Goal: Task Accomplishment & Management: Complete application form

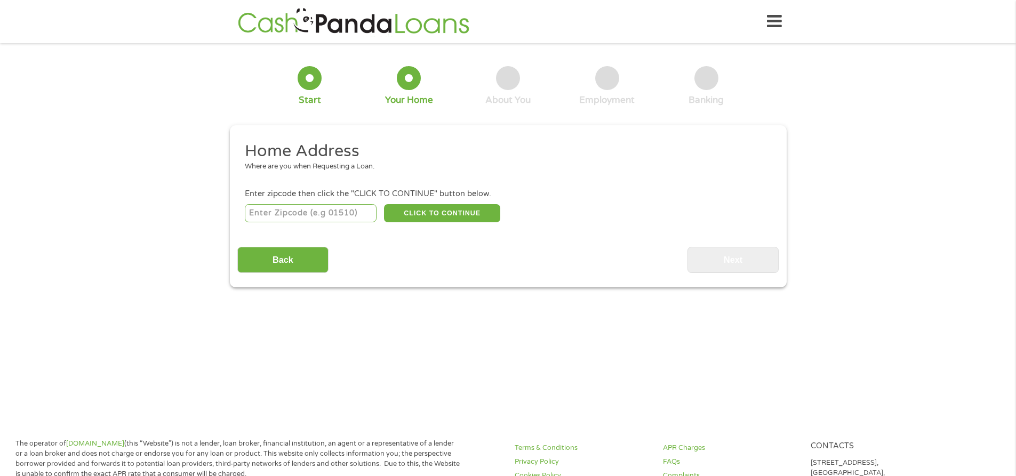
click at [319, 221] on input "number" at bounding box center [311, 213] width 132 height 18
type input "27850"
click at [403, 206] on button "CLICK TO CONTINUE" at bounding box center [442, 213] width 116 height 18
type input "27850"
type input "Littleton"
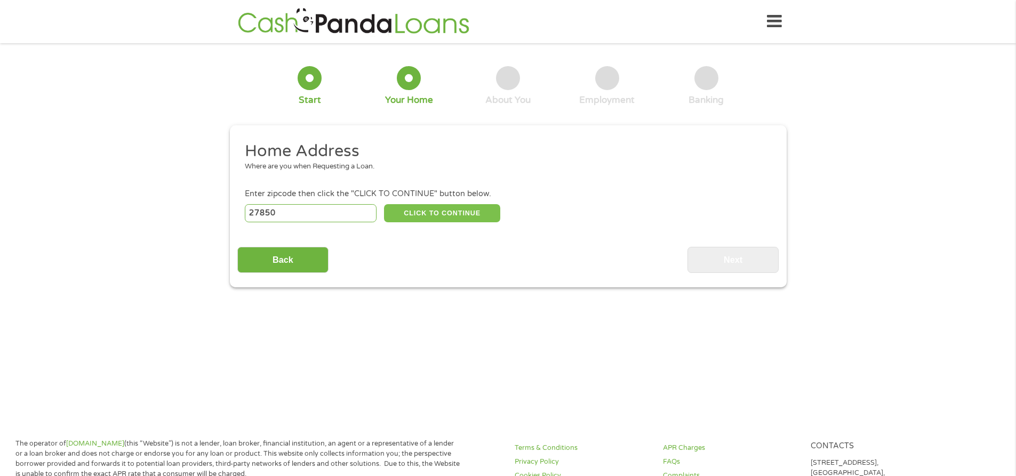
select select "[US_STATE]"
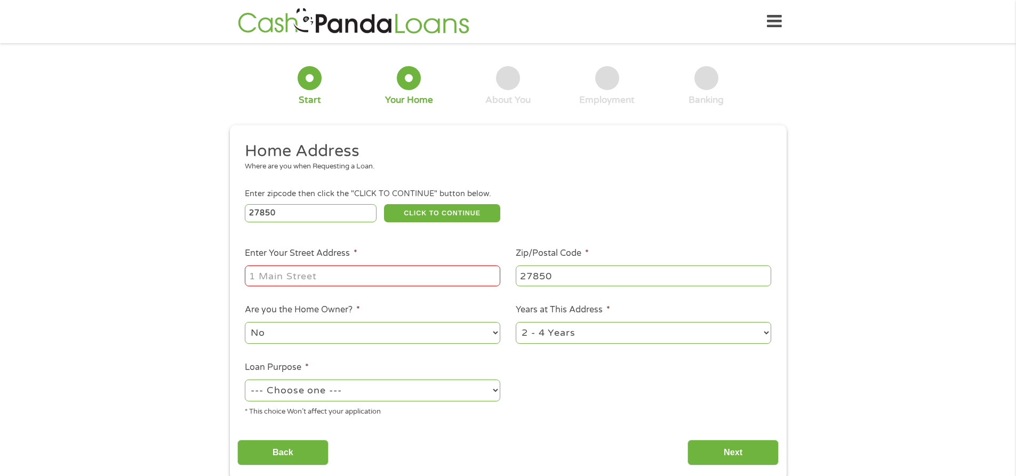
click at [339, 273] on input "Enter Your Street Address *" at bounding box center [373, 276] width 256 height 20
type input "4"
type input "[STREET_ADDRESS][PERSON_NAME]"
click at [550, 328] on select "1 Year or less 1 - 2 Years 2 - 4 Years Over 4 Years" at bounding box center [644, 333] width 256 height 22
select select "60months"
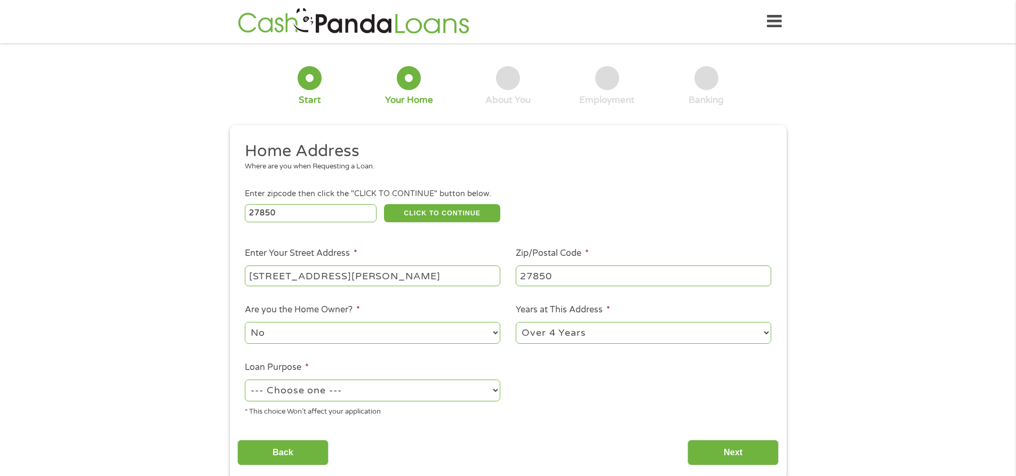
click at [516, 322] on select "1 Year or less 1 - 2 Years 2 - 4 Years Over 4 Years" at bounding box center [644, 333] width 256 height 22
click at [306, 393] on select "--- Choose one --- Pay Bills Debt Consolidation Home Improvement Major Purchase…" at bounding box center [373, 391] width 256 height 22
select select "paybills"
click at [245, 380] on select "--- Choose one --- Pay Bills Debt Consolidation Home Improvement Major Purchase…" at bounding box center [373, 391] width 256 height 22
click at [718, 460] on input "Next" at bounding box center [733, 453] width 91 height 26
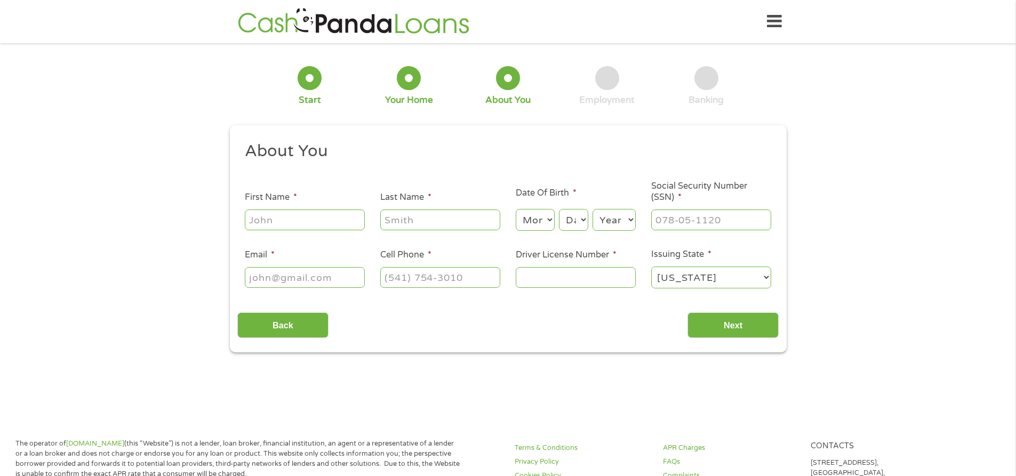
scroll to position [4, 4]
click at [295, 213] on input "First Name *" at bounding box center [305, 220] width 120 height 20
type input "[PERSON_NAME]"
click at [522, 222] on select "Month 1 2 3 4 5 6 7 8 9 10 11 12" at bounding box center [535, 220] width 39 height 22
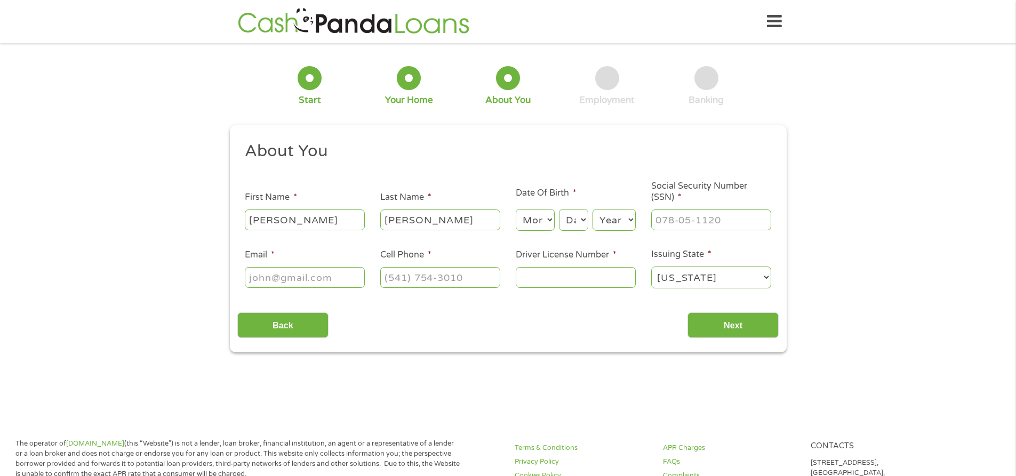
select select "7"
click at [516, 209] on select "Month 1 2 3 4 5 6 7 8 9 10 11 12" at bounding box center [535, 220] width 39 height 22
click at [577, 226] on select "Day 1 2 3 4 5 6 7 8 9 10 11 12 13 14 15 16 17 18 19 20 21 22 23 24 25 26 27 28 …" at bounding box center [573, 220] width 29 height 22
select select "19"
click at [559, 209] on select "Day 1 2 3 4 5 6 7 8 9 10 11 12 13 14 15 16 17 18 19 20 21 22 23 24 25 26 27 28 …" at bounding box center [573, 220] width 29 height 22
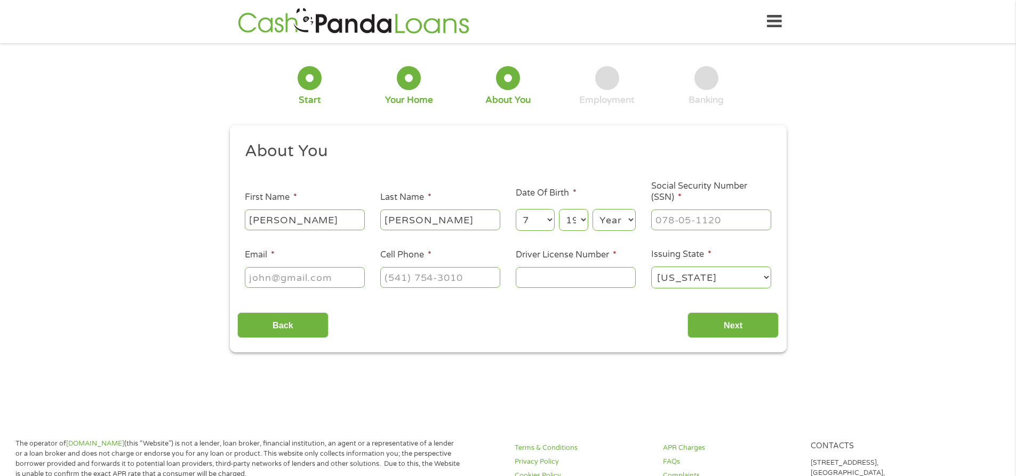
click at [619, 222] on select "Year [DATE] 2006 2005 2004 2003 2002 2001 2000 1999 1998 1997 1996 1995 1994 19…" at bounding box center [614, 220] width 43 height 22
select select "1988"
click at [593, 209] on select "Year [DATE] 2006 2005 2004 2003 2002 2001 2000 1999 1998 1997 1996 1995 1994 19…" at bounding box center [614, 220] width 43 height 22
click at [691, 218] on input "___-__-____" at bounding box center [711, 220] width 120 height 20
type input "150-84-6581"
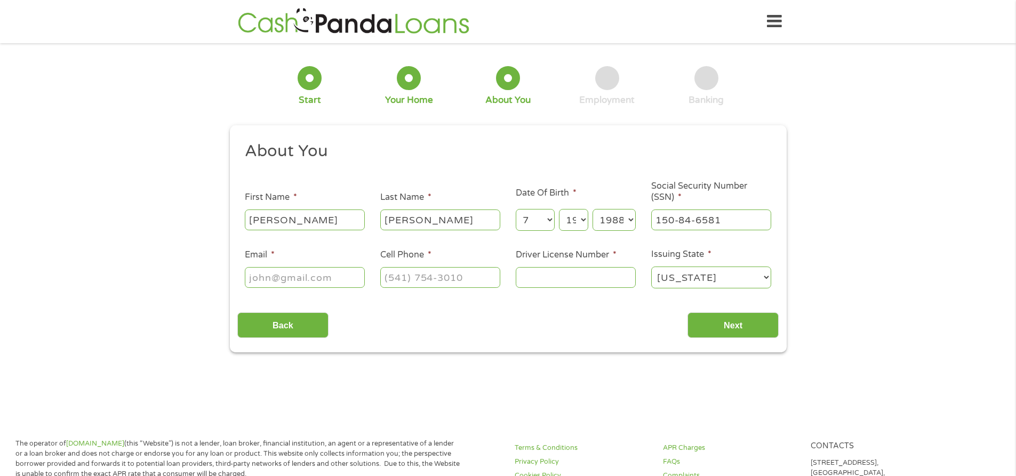
click at [306, 281] on input "Email *" at bounding box center [305, 277] width 120 height 20
type input "[EMAIL_ADDRESS]com"
type input "[PHONE_NUMBER]"
click at [306, 281] on input "[EMAIL_ADDRESS]com" at bounding box center [305, 277] width 120 height 20
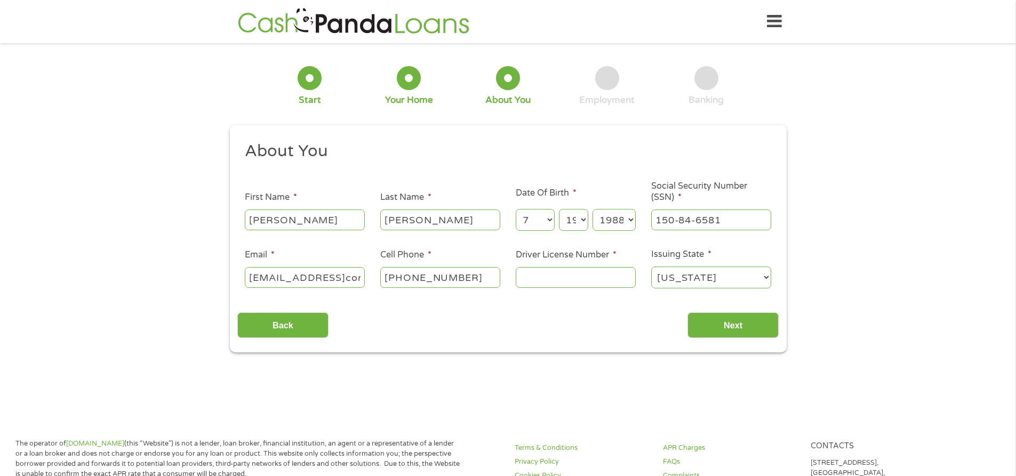
scroll to position [0, 29]
click at [339, 277] on input "[EMAIL_ADDRESS]com" at bounding box center [305, 277] width 120 height 20
type input "[EMAIL_ADDRESS][DOMAIN_NAME]"
click at [609, 276] on input "Driver License Number *" at bounding box center [576, 277] width 120 height 20
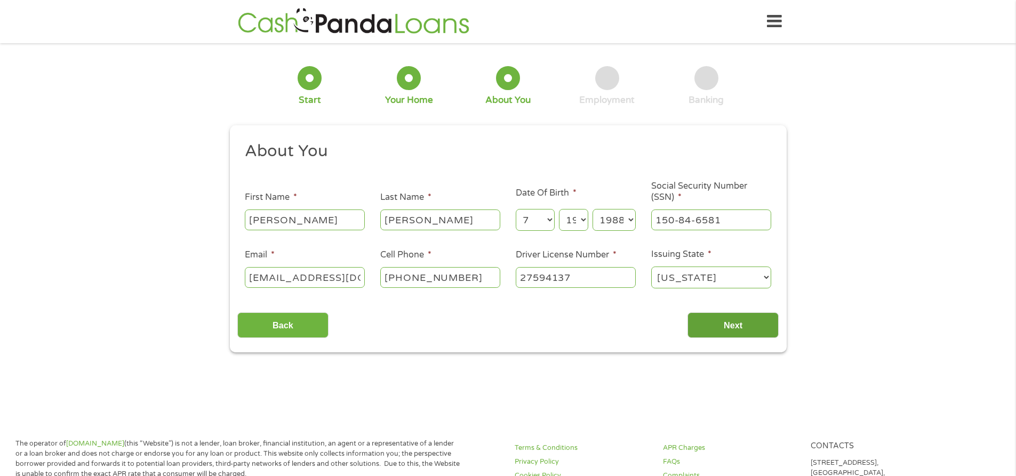
type input "27594137"
click at [720, 330] on input "Next" at bounding box center [733, 326] width 91 height 26
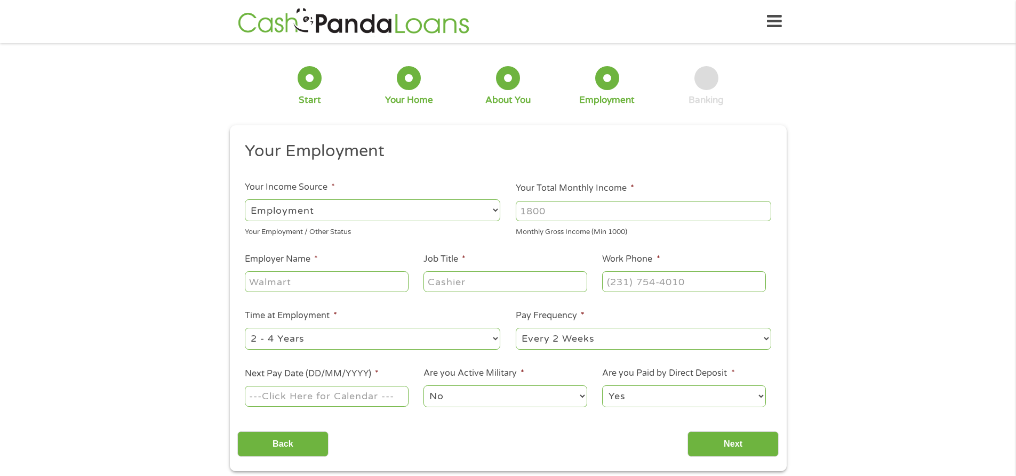
click at [581, 211] on input "Your Total Monthly Income *" at bounding box center [644, 211] width 256 height 20
type input "2300"
click at [330, 279] on input "Employer Name *" at bounding box center [326, 282] width 163 height 20
type input "[PERSON_NAME]"
type input "psr"
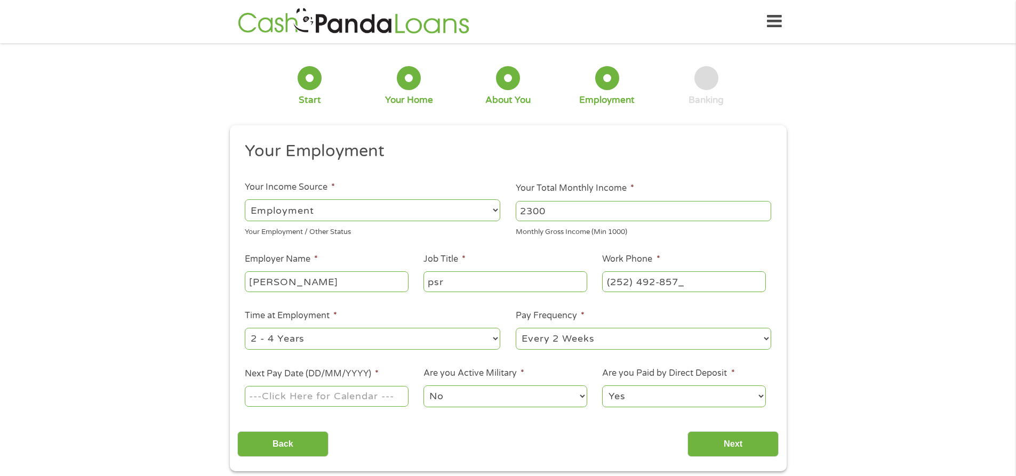
type input "[PHONE_NUMBER]"
drag, startPoint x: 350, startPoint y: 341, endPoint x: 366, endPoint y: 349, distance: 17.9
click at [355, 344] on select "--- Choose one --- 1 Year or less 1 - 2 Years 2 - 4 Years Over 4 Years" at bounding box center [373, 339] width 256 height 22
select select "12months"
click at [245, 328] on select "--- Choose one --- 1 Year or less 1 - 2 Years 2 - 4 Years Over 4 Years" at bounding box center [373, 339] width 256 height 22
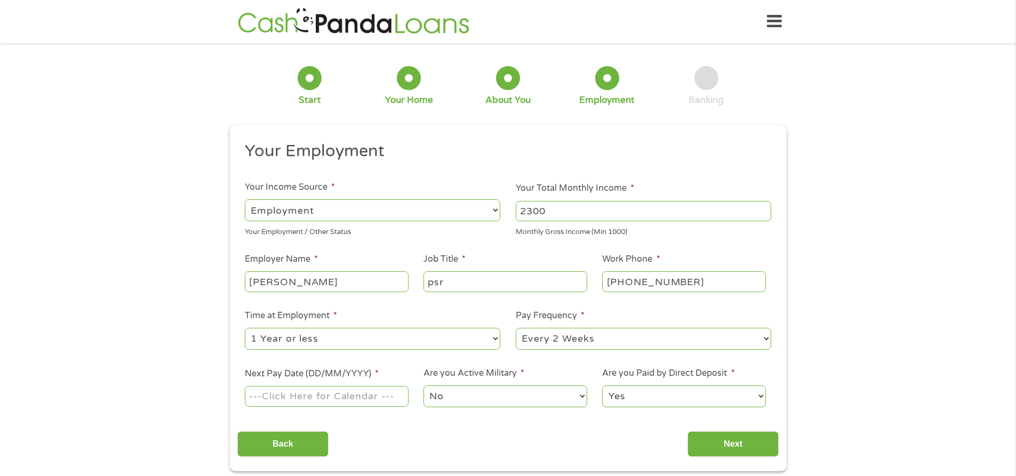
click at [321, 400] on input "Next Pay Date (DD/MM/YYYY) *" at bounding box center [326, 396] width 163 height 20
type input "[DATE]"
click at [567, 395] on select "No Yes" at bounding box center [505, 397] width 163 height 22
click at [632, 395] on select "Yes No" at bounding box center [683, 397] width 163 height 22
click at [602, 386] on select "Yes No" at bounding box center [683, 397] width 163 height 22
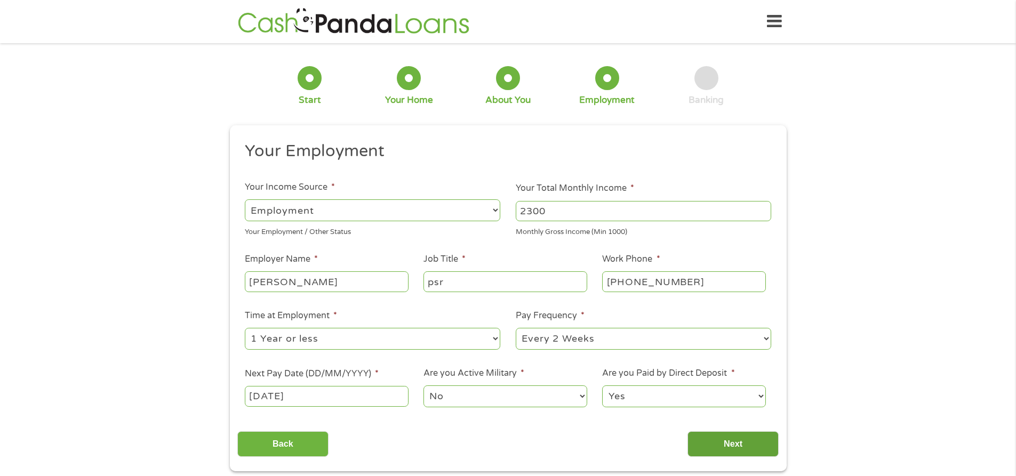
click at [697, 437] on input "Next" at bounding box center [733, 445] width 91 height 26
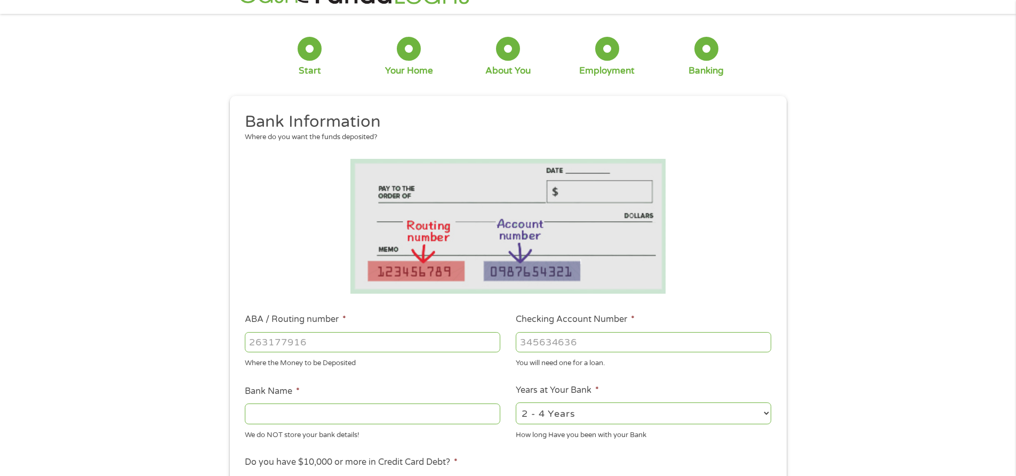
scroll to position [53, 0]
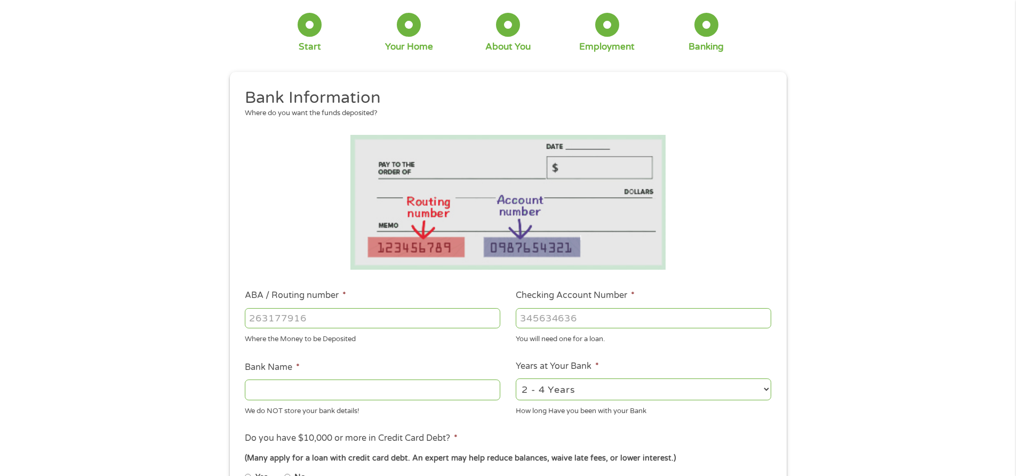
click at [305, 316] on input "ABA / Routing number *" at bounding box center [373, 318] width 256 height 20
type input "253177049"
type input "STATE EMPLOYEES CREDIT UNION"
type input "253177049"
click at [539, 320] on input "Checking Account Number *" at bounding box center [644, 318] width 256 height 20
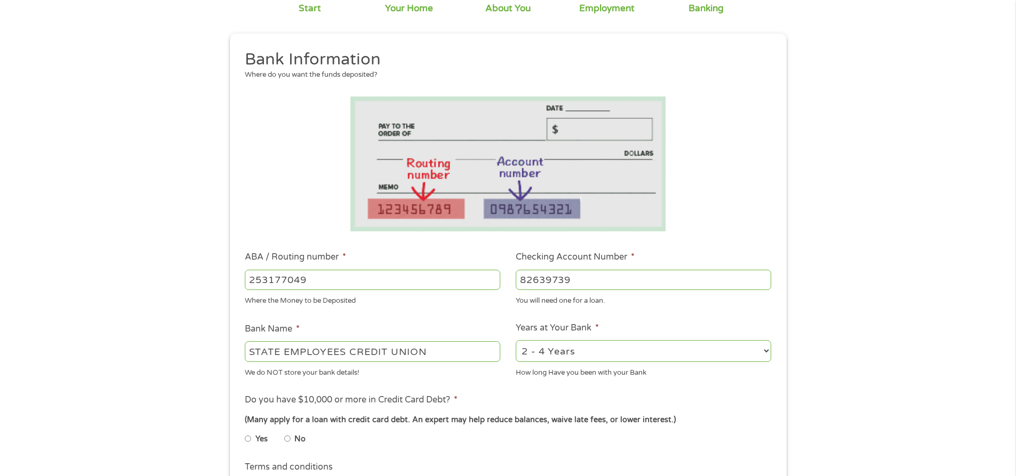
scroll to position [213, 0]
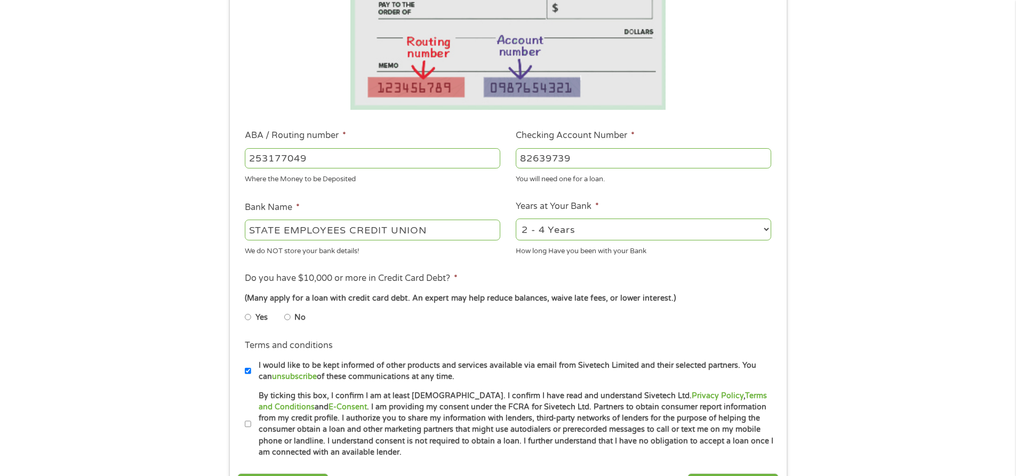
type input "82639739"
click at [288, 316] on input "No" at bounding box center [287, 317] width 6 height 17
radio input "true"
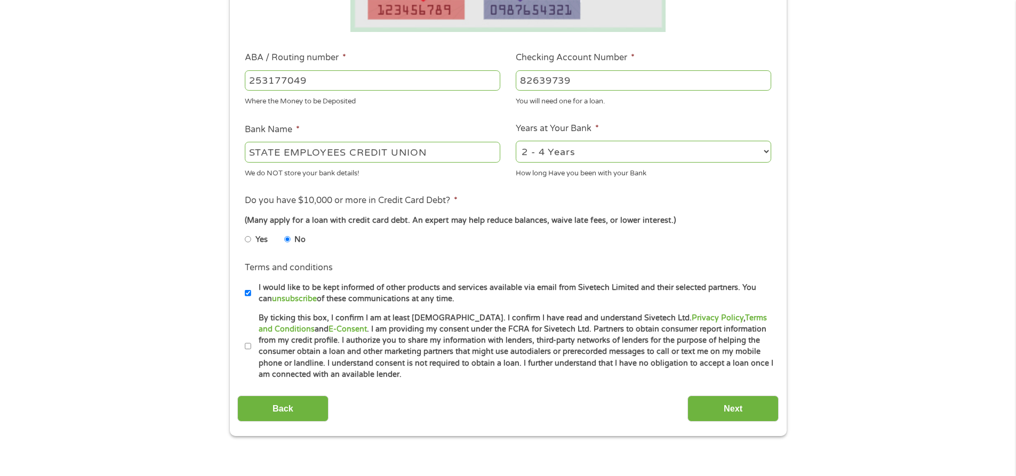
scroll to position [320, 0]
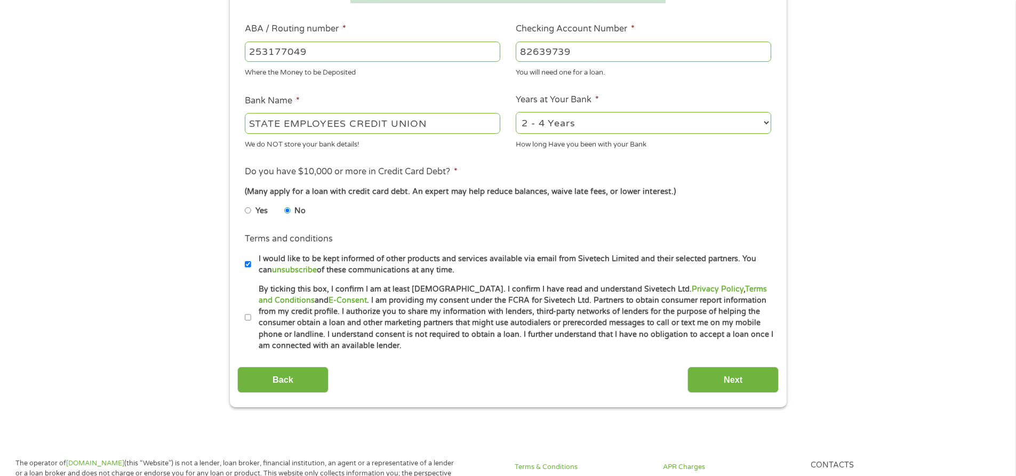
click at [244, 262] on li "Terms and conditions I would like to be kept informed of other products and ser…" at bounding box center [508, 254] width 542 height 43
click at [245, 265] on input "I would like to be kept informed of other products and services available via e…" at bounding box center [248, 264] width 6 height 17
checkbox input "false"
click at [249, 318] on input "By ticking this box, I confirm I am at least [DEMOGRAPHIC_DATA]. I confirm I ha…" at bounding box center [248, 317] width 6 height 17
checkbox input "true"
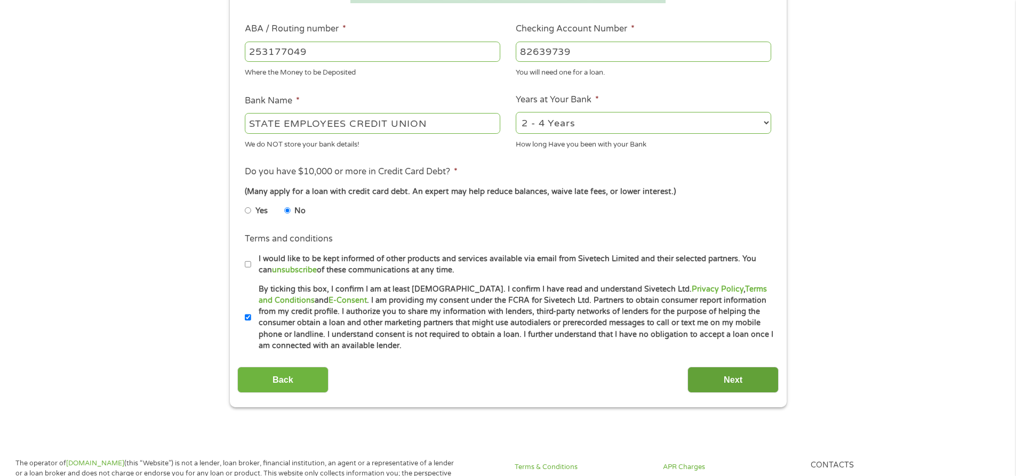
click at [749, 387] on input "Next" at bounding box center [733, 380] width 91 height 26
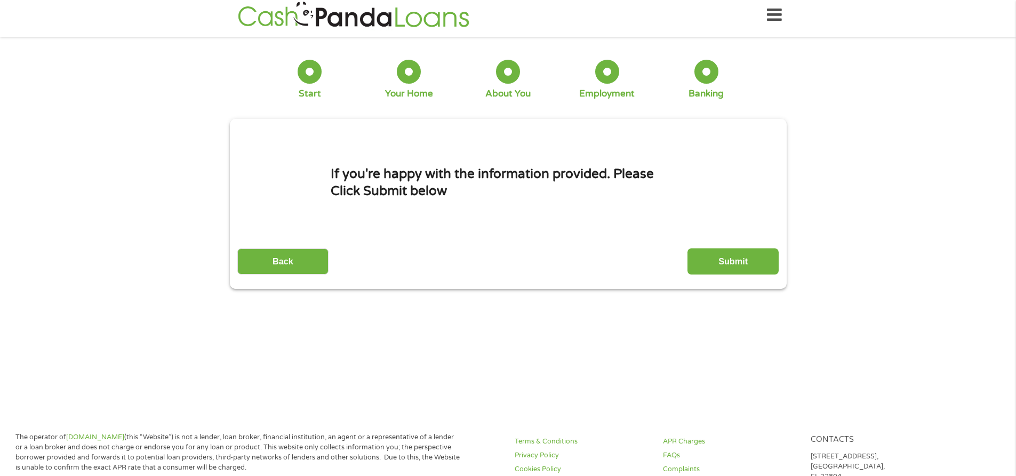
scroll to position [0, 0]
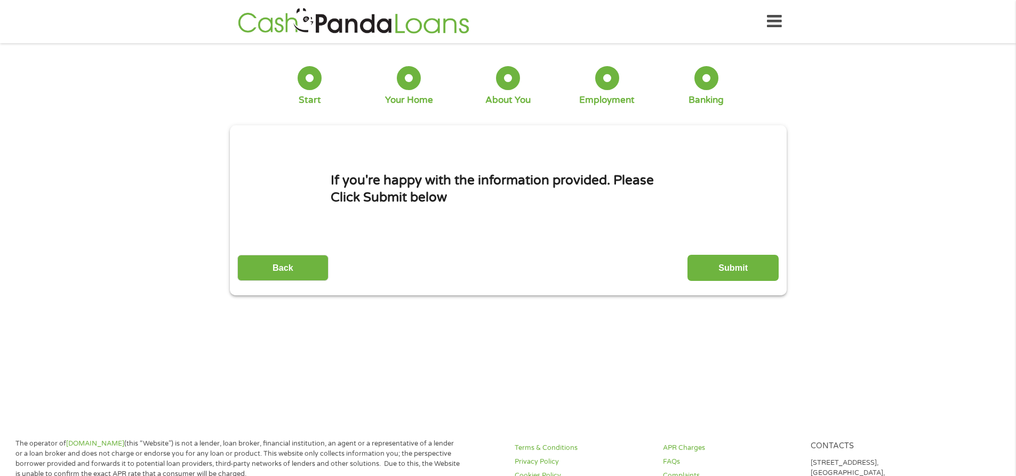
click at [734, 263] on input "Submit" at bounding box center [733, 268] width 91 height 26
